Goal: Transaction & Acquisition: Purchase product/service

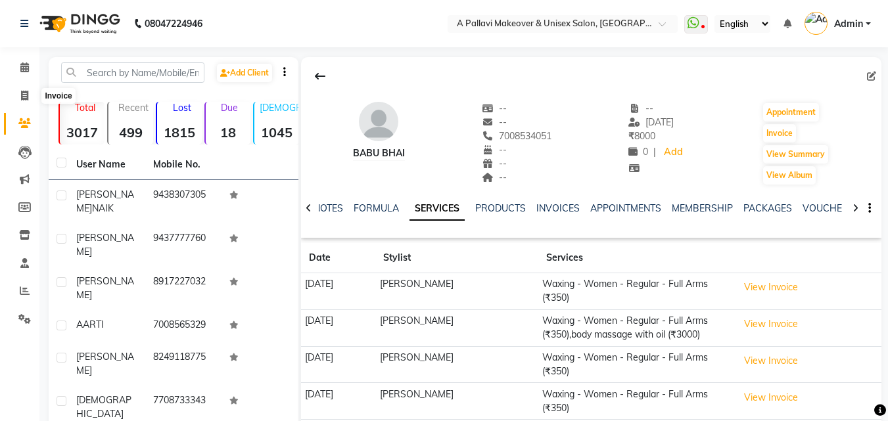
click at [20, 95] on span at bounding box center [24, 96] width 23 height 15
select select "service"
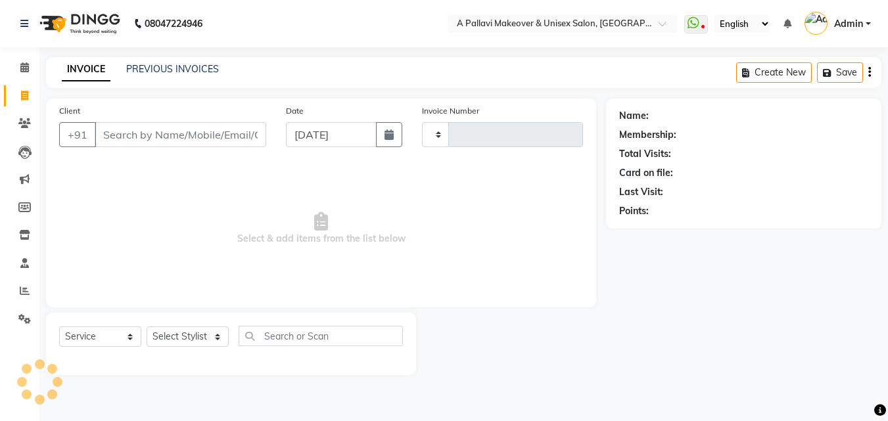
type input "1505"
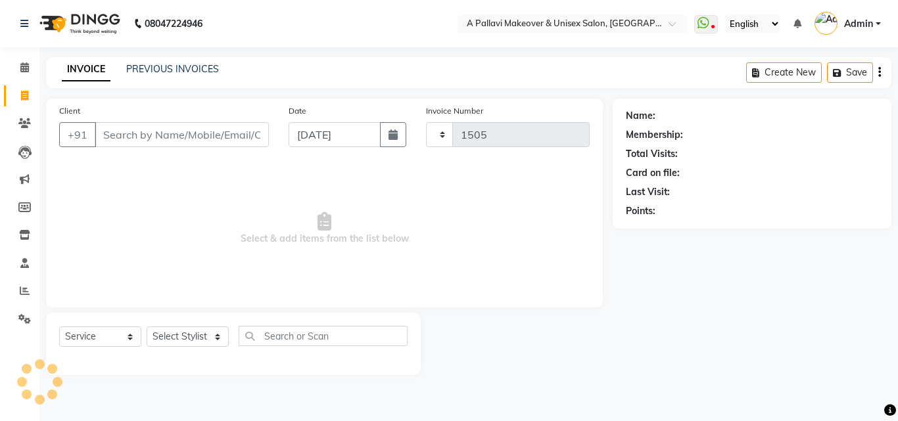
select select "3573"
click at [26, 294] on icon at bounding box center [25, 291] width 10 height 10
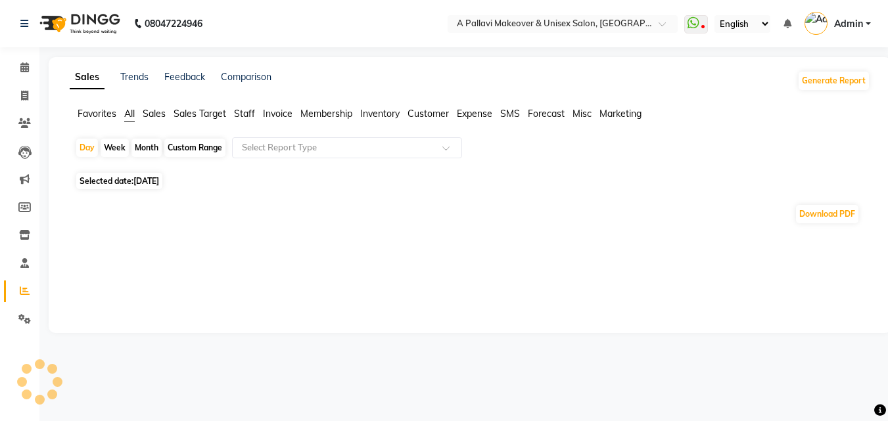
click at [204, 152] on div "Custom Range" at bounding box center [194, 148] width 61 height 18
select select "9"
select select "2025"
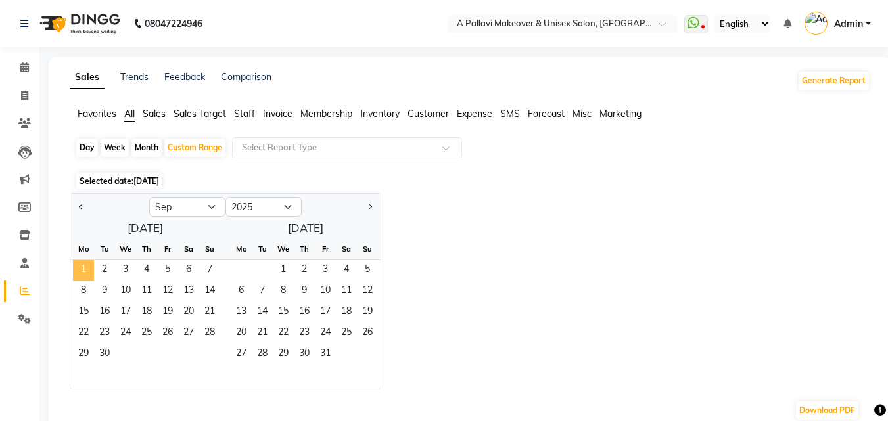
click at [82, 267] on span "1" at bounding box center [83, 270] width 21 height 21
click at [214, 206] on select "Jan Feb Mar Apr May Jun [DATE] Aug Sep Oct Nov Dec" at bounding box center [187, 207] width 76 height 20
select select "4"
click at [149, 197] on select "Jan Feb Mar Apr May Jun [DATE] Aug Sep Oct Nov Dec" at bounding box center [187, 207] width 76 height 20
click at [111, 265] on span "1" at bounding box center [104, 270] width 21 height 21
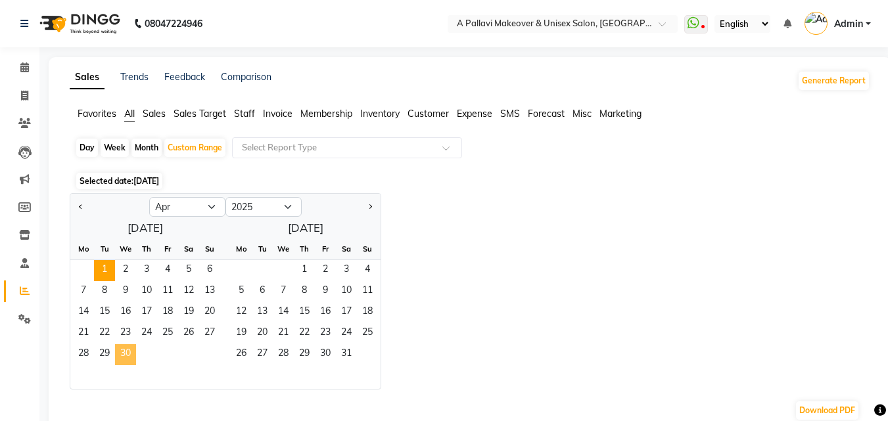
click at [135, 348] on span "30" at bounding box center [125, 354] width 21 height 21
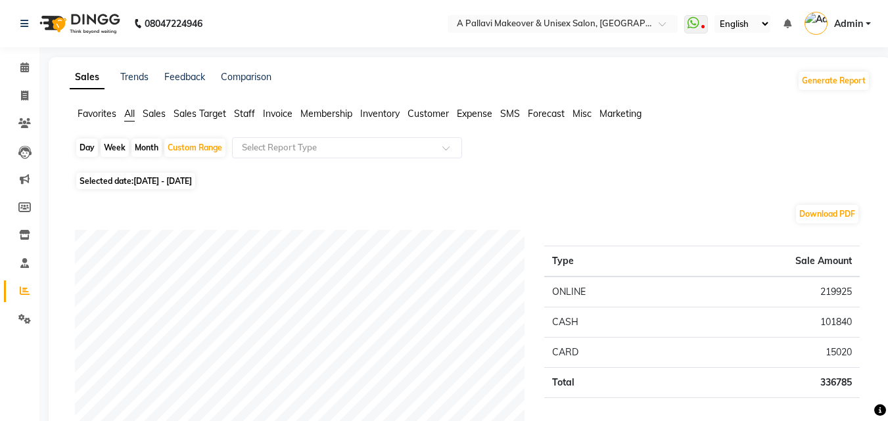
click at [246, 114] on span "Staff" at bounding box center [244, 114] width 21 height 12
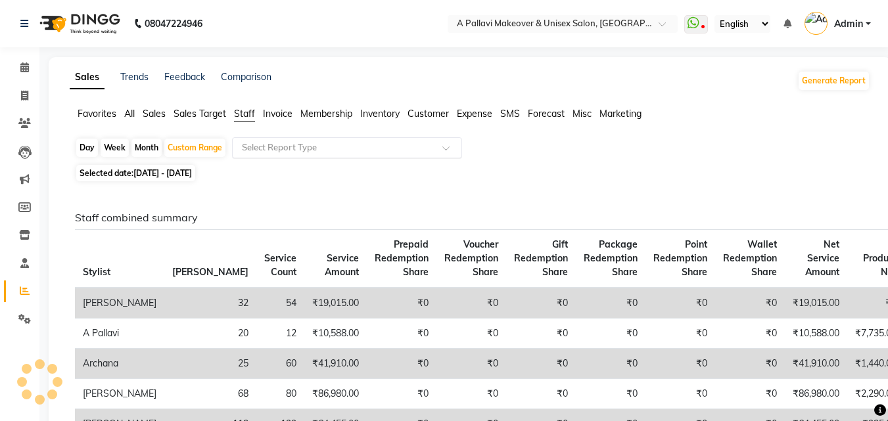
click at [286, 152] on input "text" at bounding box center [333, 147] width 189 height 13
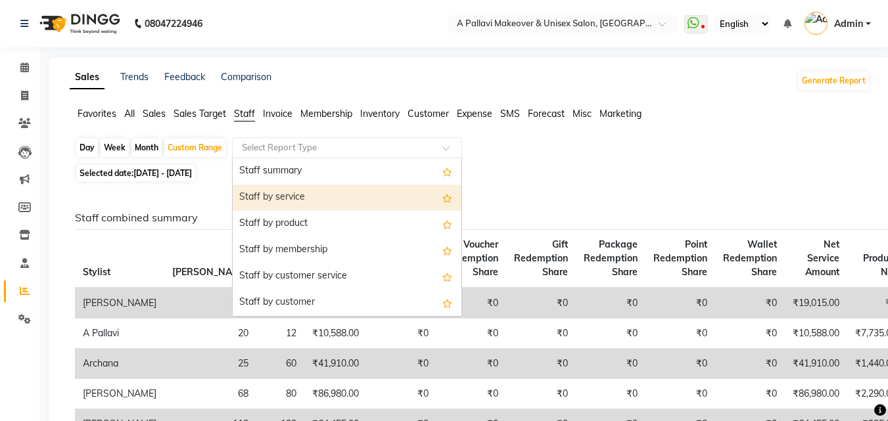
click at [318, 196] on div "Staff by service" at bounding box center [347, 198] width 229 height 26
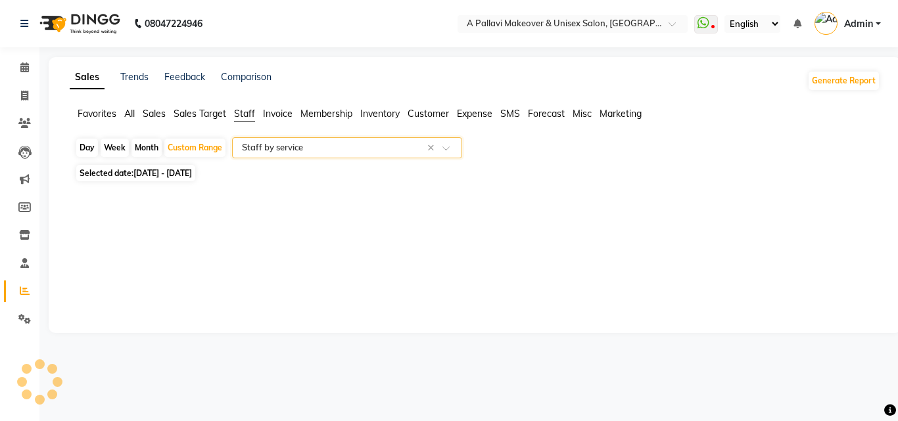
select select "full_report"
select select "csv"
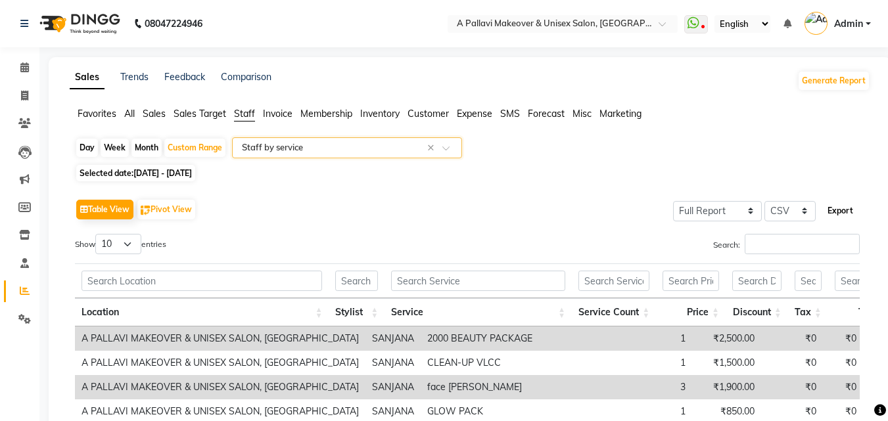
click at [834, 209] on button "Export" at bounding box center [840, 211] width 36 height 22
click at [321, 148] on input "text" at bounding box center [333, 147] width 189 height 13
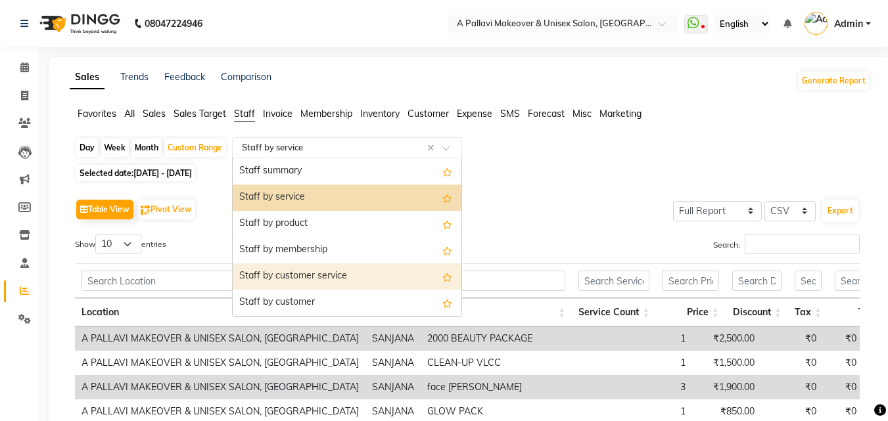
click at [336, 277] on div "Staff by customer service" at bounding box center [347, 276] width 229 height 26
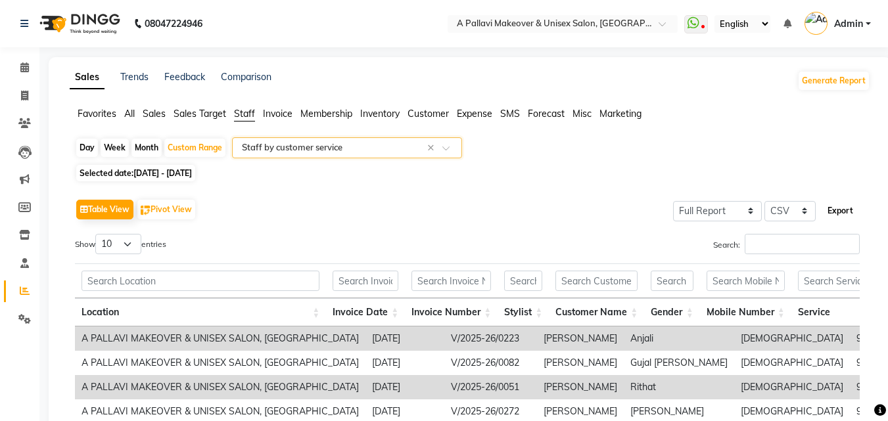
click at [838, 212] on button "Export" at bounding box center [840, 211] width 36 height 22
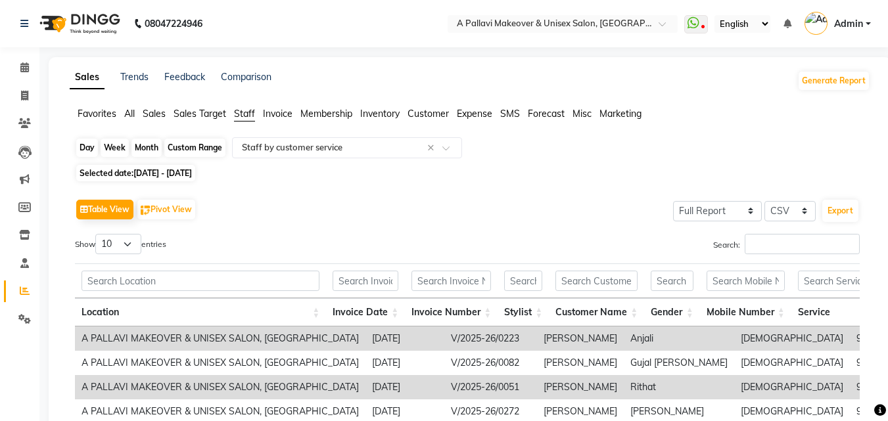
click at [187, 147] on div "Custom Range" at bounding box center [194, 148] width 61 height 18
select select "4"
select select "2025"
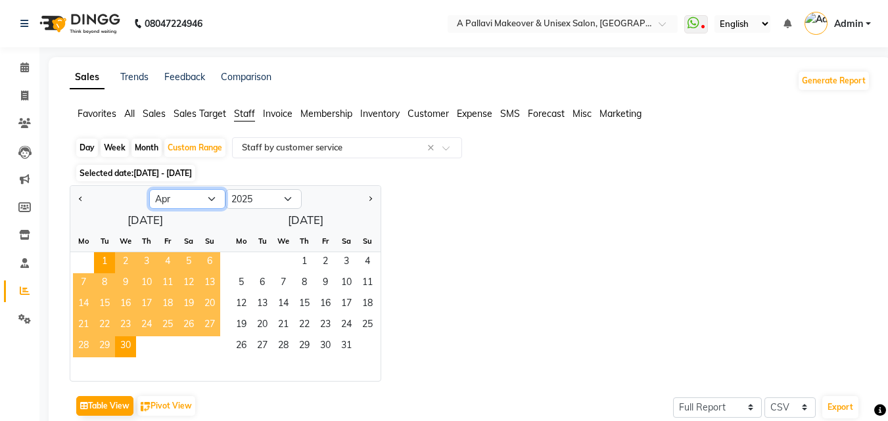
click at [209, 202] on select "Jan Feb Mar Apr May Jun [DATE] Aug Sep Oct Nov Dec" at bounding box center [187, 199] width 76 height 20
select select "5"
click at [149, 189] on select "Jan Feb Mar Apr May Jun [DATE] Aug Sep Oct Nov Dec" at bounding box center [187, 199] width 76 height 20
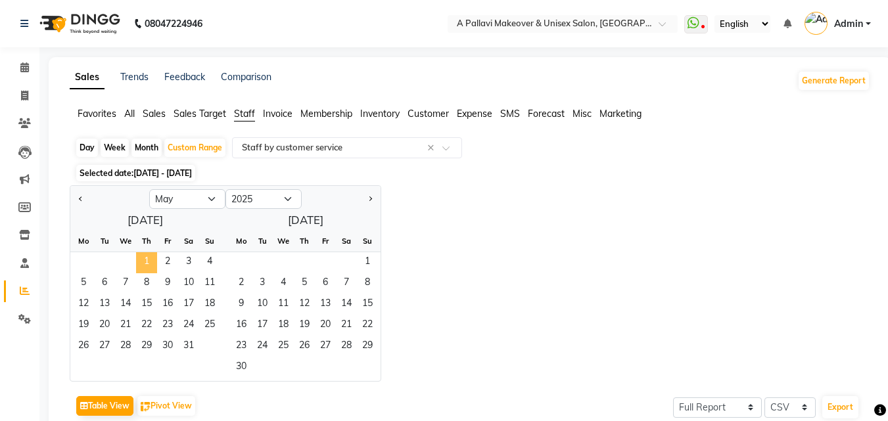
click at [152, 263] on span "1" at bounding box center [146, 262] width 21 height 21
click at [194, 353] on span "31" at bounding box center [188, 346] width 21 height 21
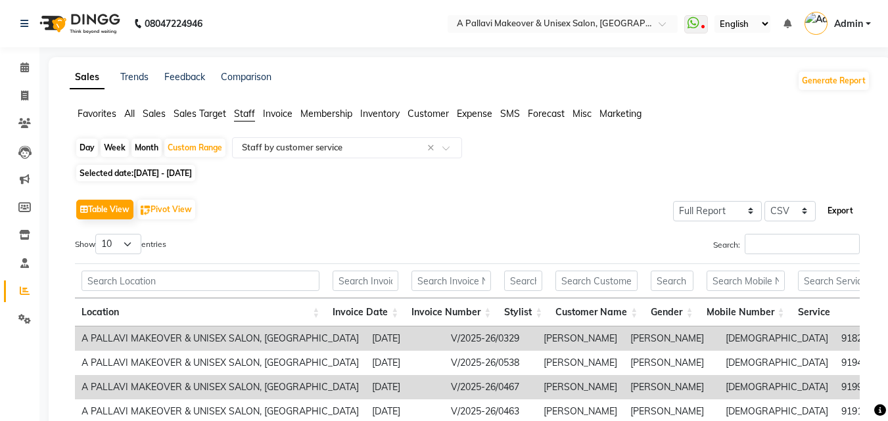
click at [849, 206] on button "Export" at bounding box center [840, 211] width 36 height 22
click at [841, 214] on button "Export" at bounding box center [840, 211] width 36 height 22
click at [167, 179] on span "Selected date: [DATE] - [DATE]" at bounding box center [135, 173] width 119 height 16
select select "5"
select select "2025"
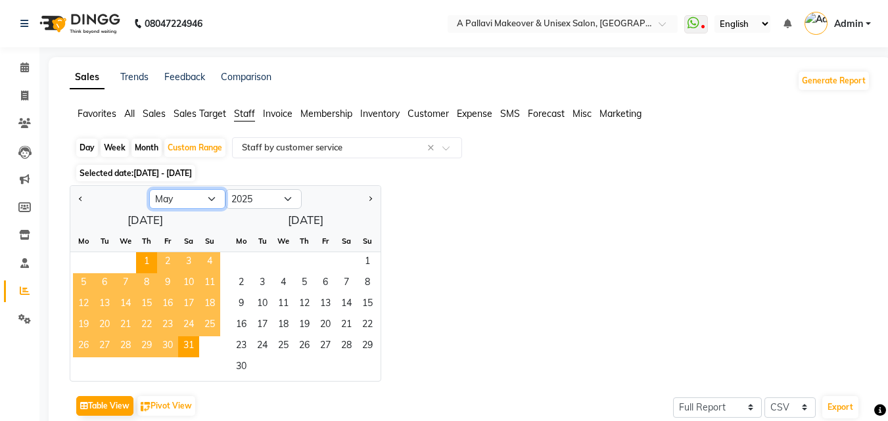
click at [211, 200] on select "Jan Feb Mar Apr May Jun [DATE] Aug Sep Oct Nov Dec" at bounding box center [187, 199] width 76 height 20
select select "6"
click at [149, 189] on select "Jan Feb Mar Apr May Jun [DATE] Aug Sep Oct Nov Dec" at bounding box center [187, 199] width 76 height 20
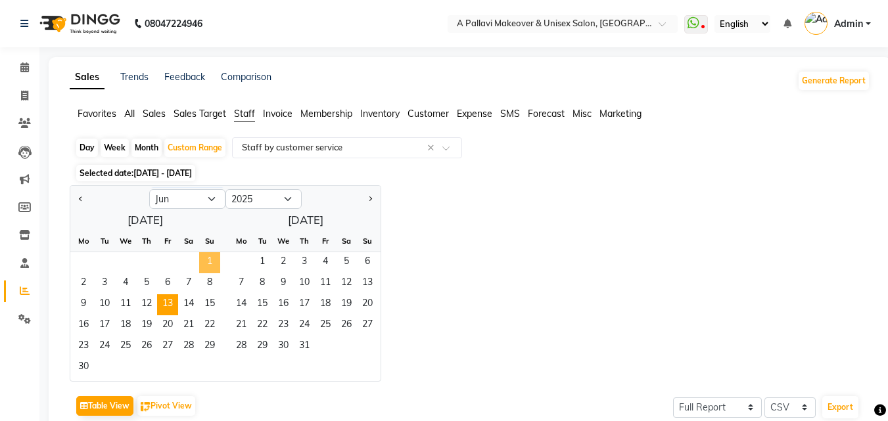
drag, startPoint x: 210, startPoint y: 265, endPoint x: 174, endPoint y: 311, distance: 57.6
click at [208, 265] on span "1" at bounding box center [209, 262] width 21 height 21
click at [80, 370] on span "30" at bounding box center [83, 367] width 21 height 21
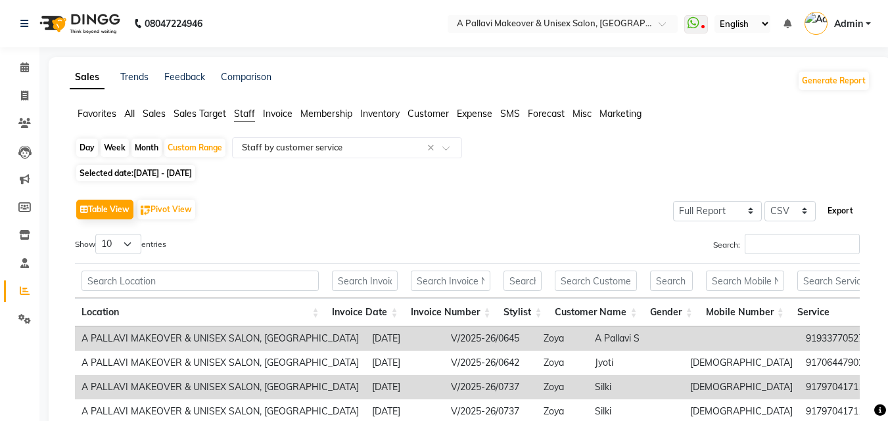
click at [834, 214] on button "Export" at bounding box center [840, 211] width 36 height 22
click at [216, 148] on div "Custom Range" at bounding box center [194, 148] width 61 height 18
select select "6"
select select "2025"
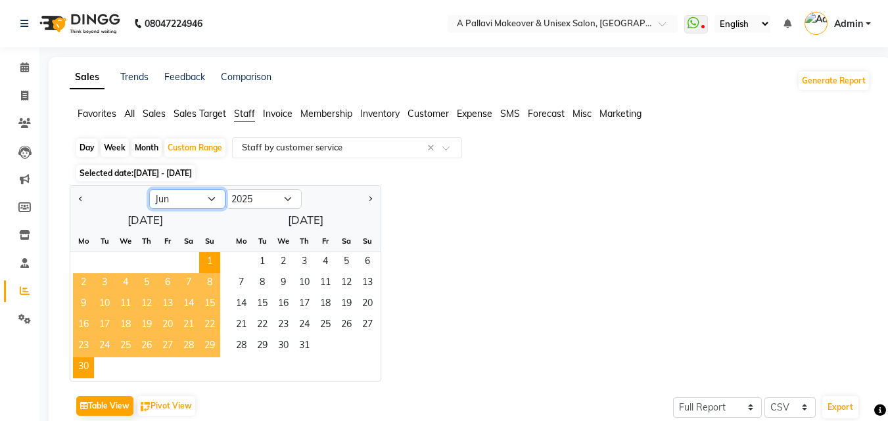
click at [214, 197] on select "Jan Feb Mar Apr May Jun [DATE] Aug Sep Oct Nov Dec" at bounding box center [187, 199] width 76 height 20
select select "7"
click at [149, 189] on select "Jan Feb Mar Apr May Jun [DATE] Aug Sep Oct Nov Dec" at bounding box center [187, 199] width 76 height 20
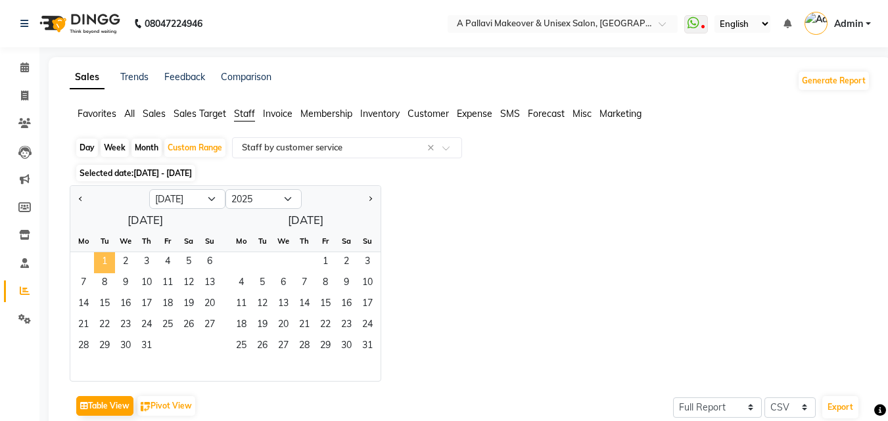
click at [101, 256] on span "1" at bounding box center [104, 262] width 21 height 21
click at [152, 340] on span "31" at bounding box center [146, 346] width 21 height 21
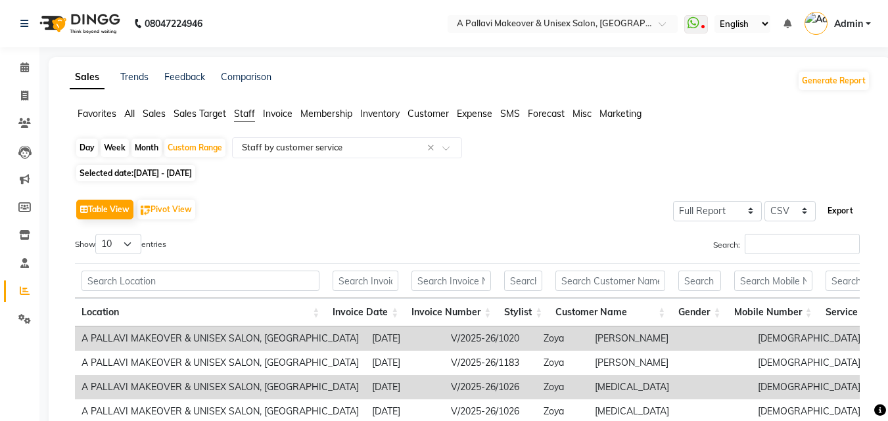
click at [838, 210] on button "Export" at bounding box center [840, 211] width 36 height 22
click at [195, 148] on div "Custom Range" at bounding box center [194, 148] width 61 height 18
select select "7"
select select "2025"
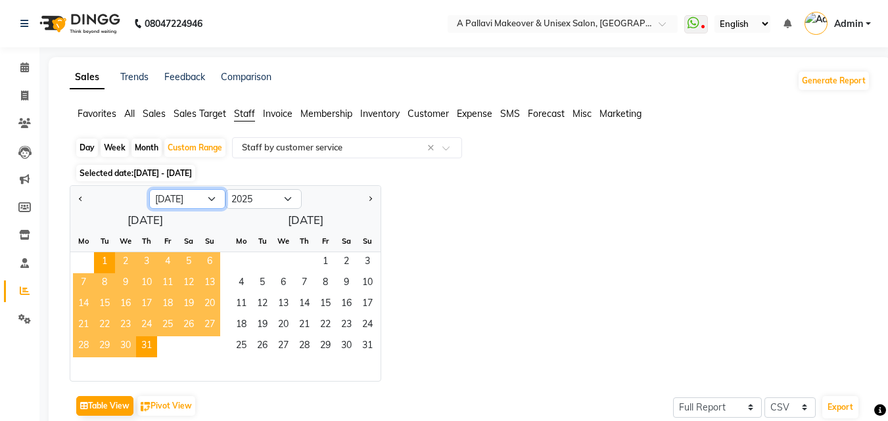
click at [211, 200] on select "Jan Feb Mar Apr May Jun [DATE] Aug Sep Oct Nov Dec" at bounding box center [187, 199] width 76 height 20
select select "8"
click at [149, 189] on select "Jan Feb Mar Apr May Jun [DATE] Aug Sep Oct Nov Dec" at bounding box center [187, 199] width 76 height 20
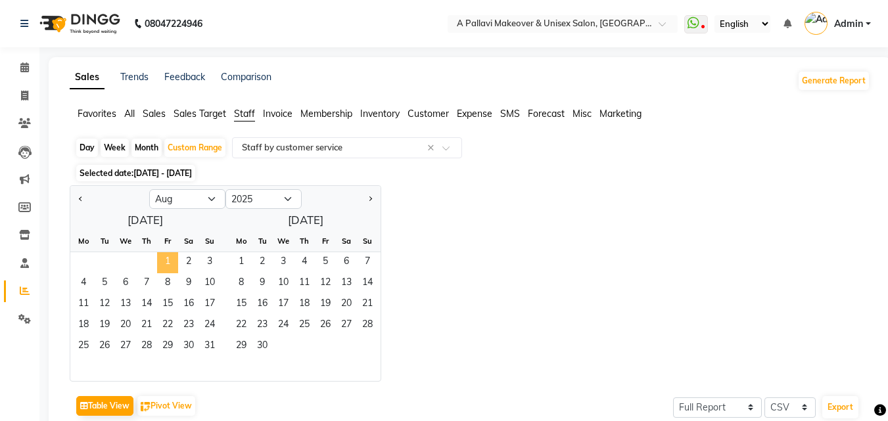
click at [168, 260] on span "1" at bounding box center [167, 262] width 21 height 21
click at [212, 340] on span "31" at bounding box center [209, 346] width 21 height 21
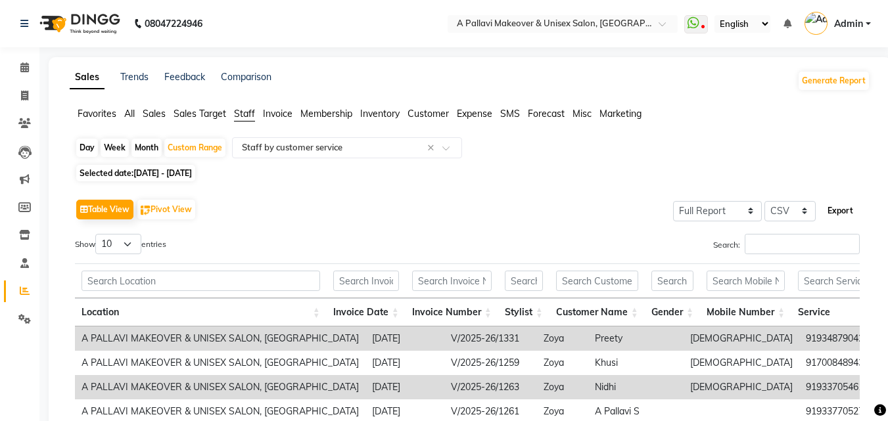
click at [829, 215] on button "Export" at bounding box center [840, 211] width 36 height 22
click at [22, 95] on icon at bounding box center [24, 96] width 7 height 10
select select "service"
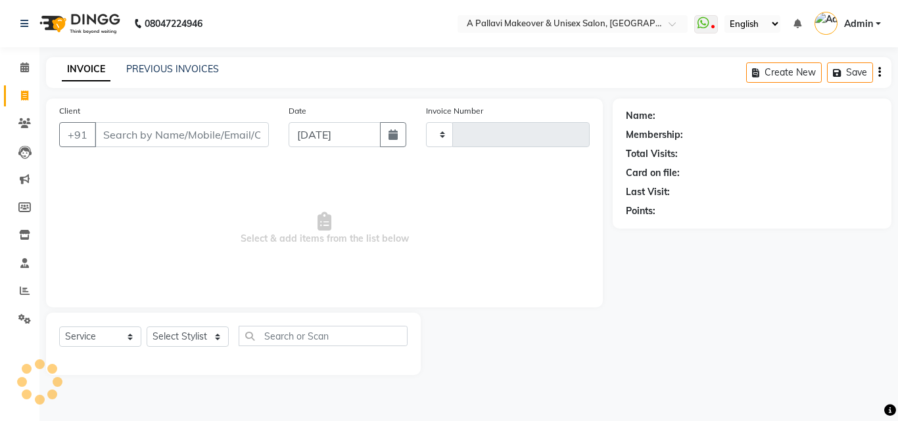
type input "1505"
select select "3573"
click at [187, 141] on input "Client" at bounding box center [182, 134] width 174 height 25
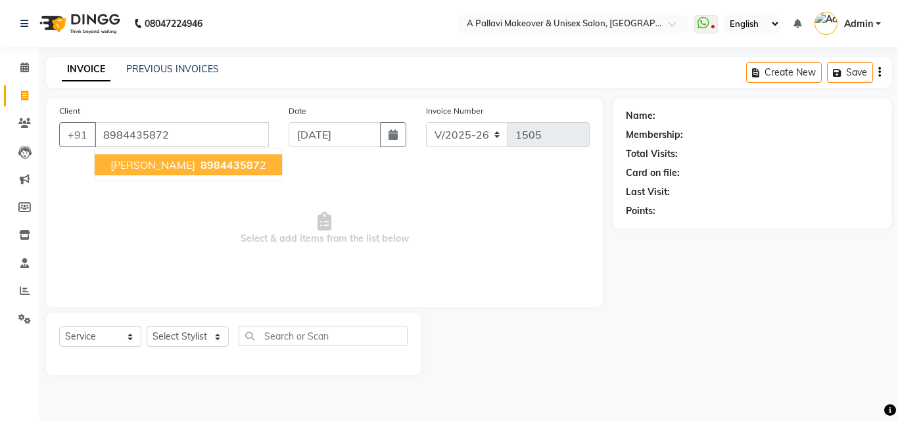
type input "8984435872"
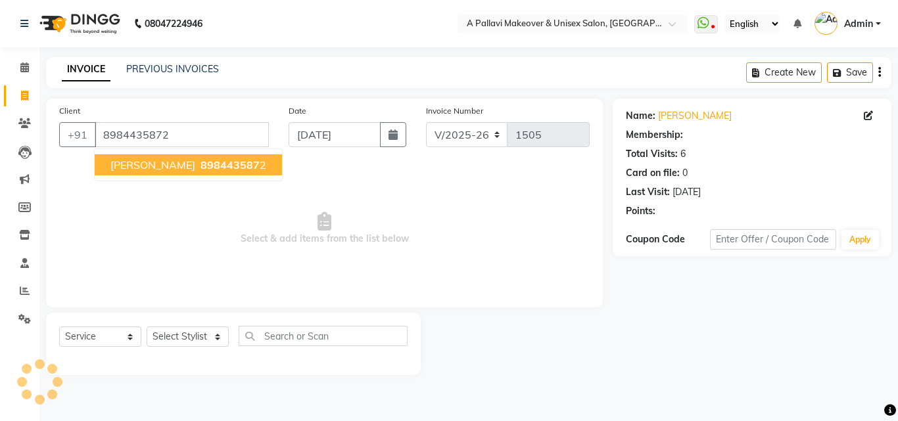
select select "1: Object"
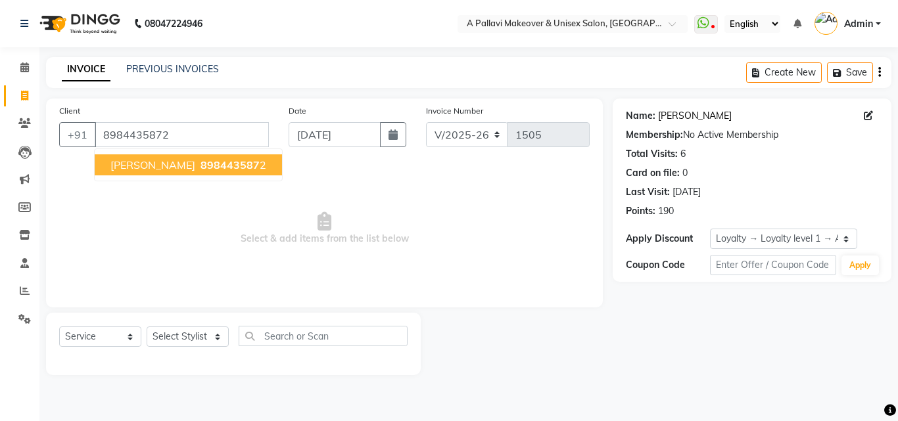
click at [694, 112] on link "[PERSON_NAME]" at bounding box center [695, 116] width 74 height 14
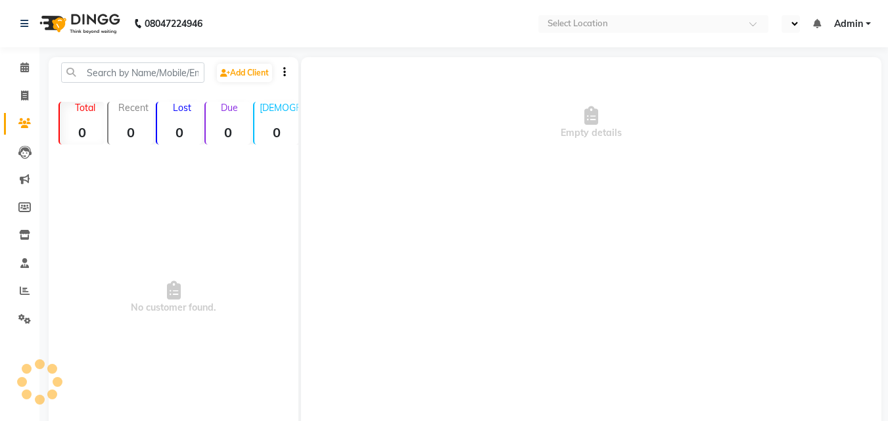
select select "en"
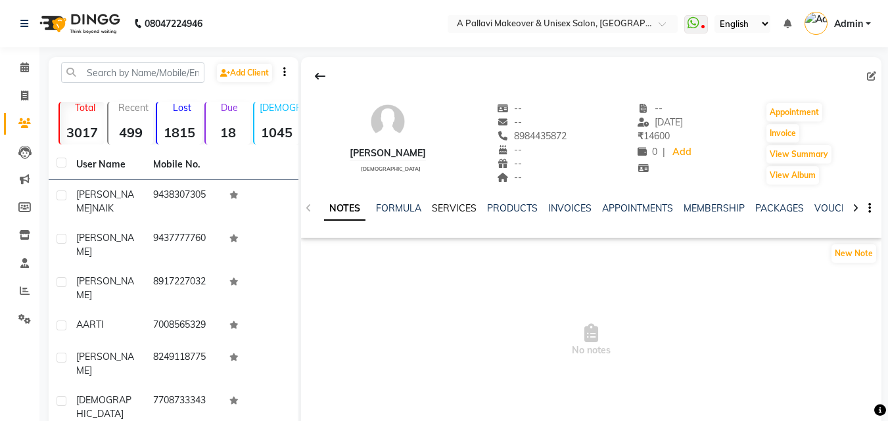
click at [453, 209] on link "SERVICES" at bounding box center [454, 208] width 45 height 12
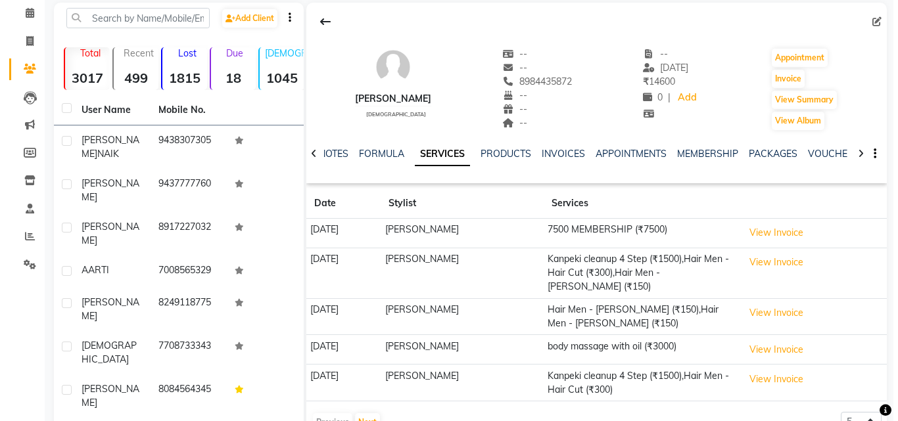
scroll to position [51, 0]
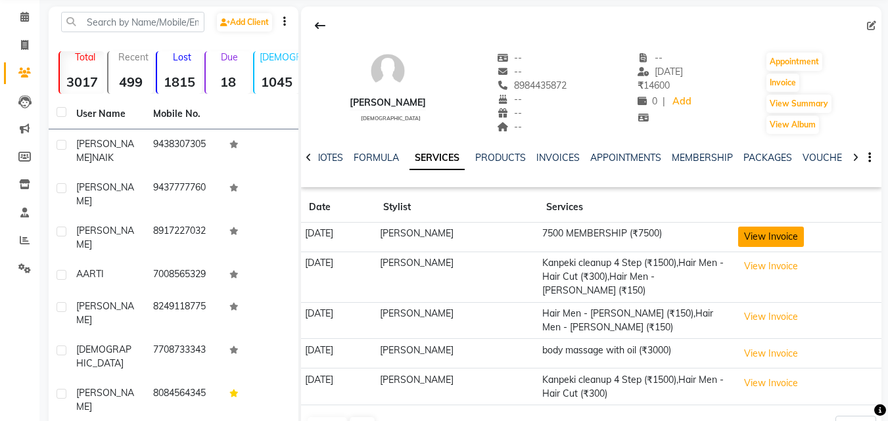
click at [782, 233] on button "View Invoice" at bounding box center [771, 237] width 66 height 20
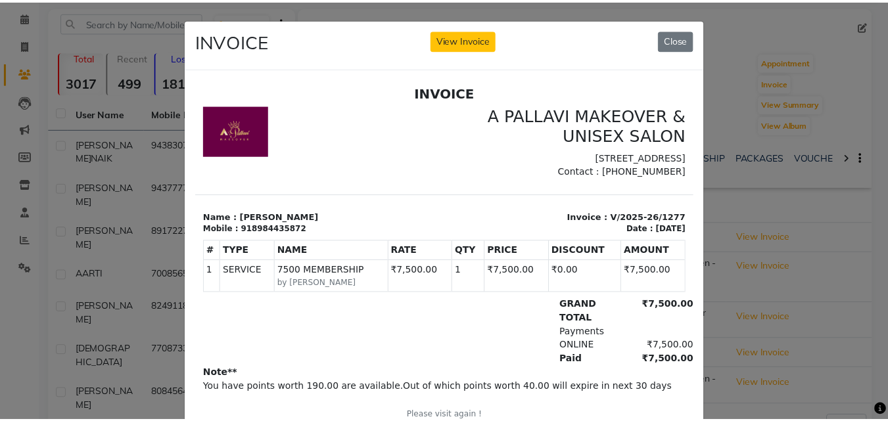
scroll to position [0, 0]
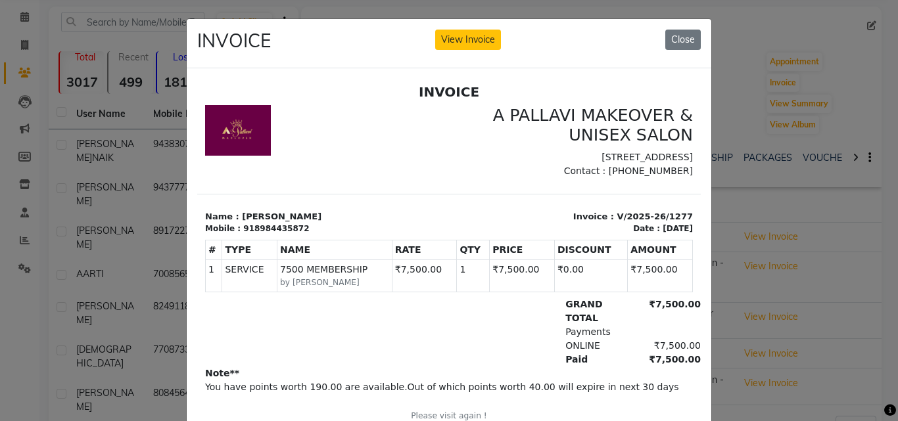
click at [796, 312] on ngb-modal-window "INVOICE View Invoice Close" at bounding box center [449, 210] width 898 height 421
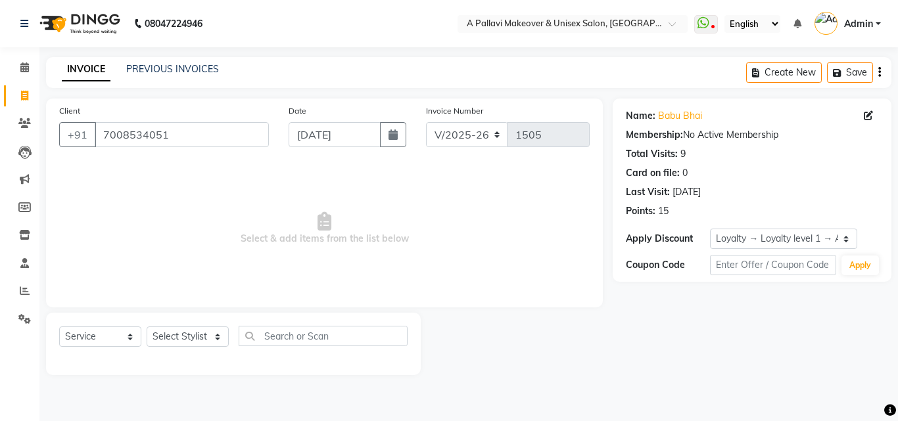
select select "3573"
select select "service"
select select "1: Object"
